Goal: Transaction & Acquisition: Purchase product/service

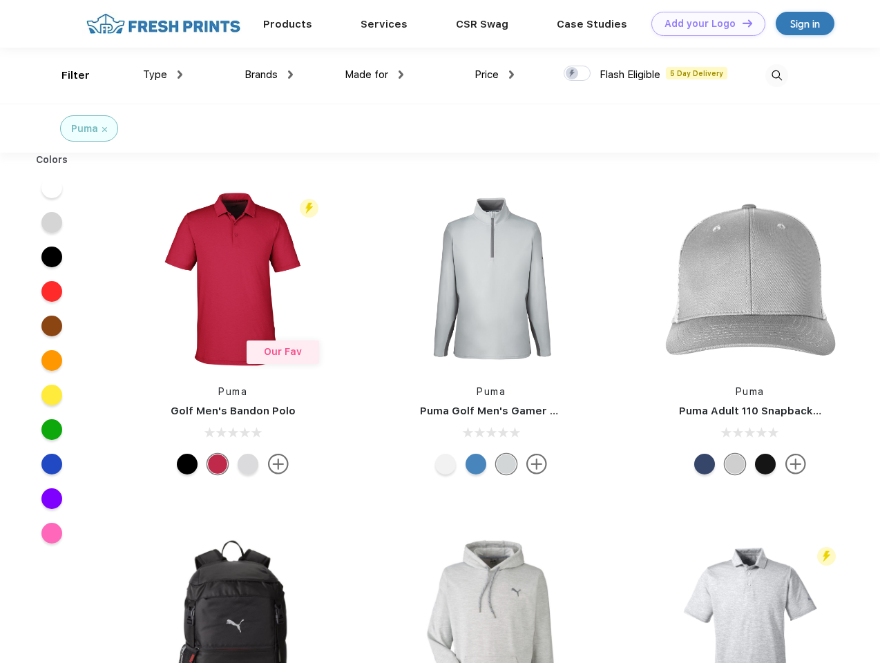
click at [703, 23] on link "Add your Logo Design Tool" at bounding box center [708, 24] width 114 height 24
click at [0, 0] on div "Design Tool" at bounding box center [0, 0] width 0 height 0
click at [741, 23] on link "Add your Logo Design Tool" at bounding box center [708, 24] width 114 height 24
click at [66, 75] on div "Filter" at bounding box center [75, 76] width 28 height 16
click at [163, 75] on span "Type" at bounding box center [155, 74] width 24 height 12
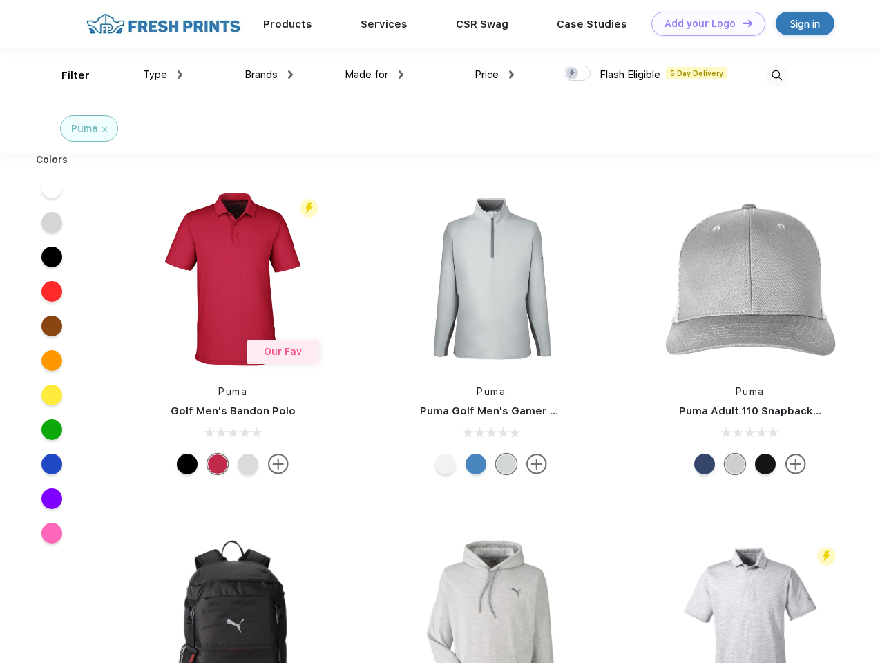
click at [269, 75] on span "Brands" at bounding box center [260, 74] width 33 height 12
click at [374, 75] on span "Made for" at bounding box center [367, 74] width 44 height 12
click at [494, 75] on span "Price" at bounding box center [486, 74] width 24 height 12
click at [577, 74] on div at bounding box center [576, 73] width 27 height 15
click at [572, 74] on input "checkbox" at bounding box center [567, 69] width 9 height 9
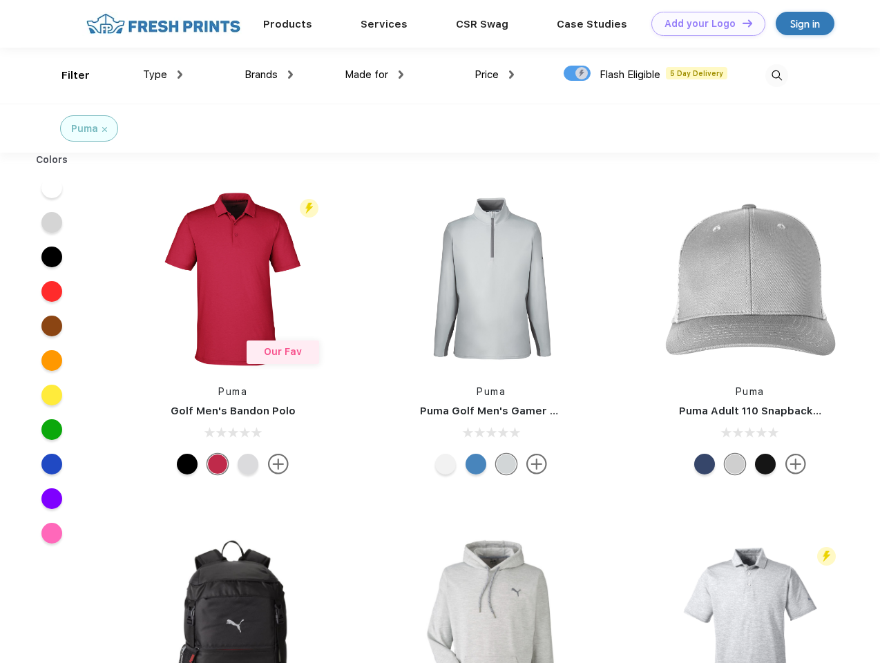
click at [776, 75] on img at bounding box center [776, 75] width 23 height 23
